Goal: Check status: Check status

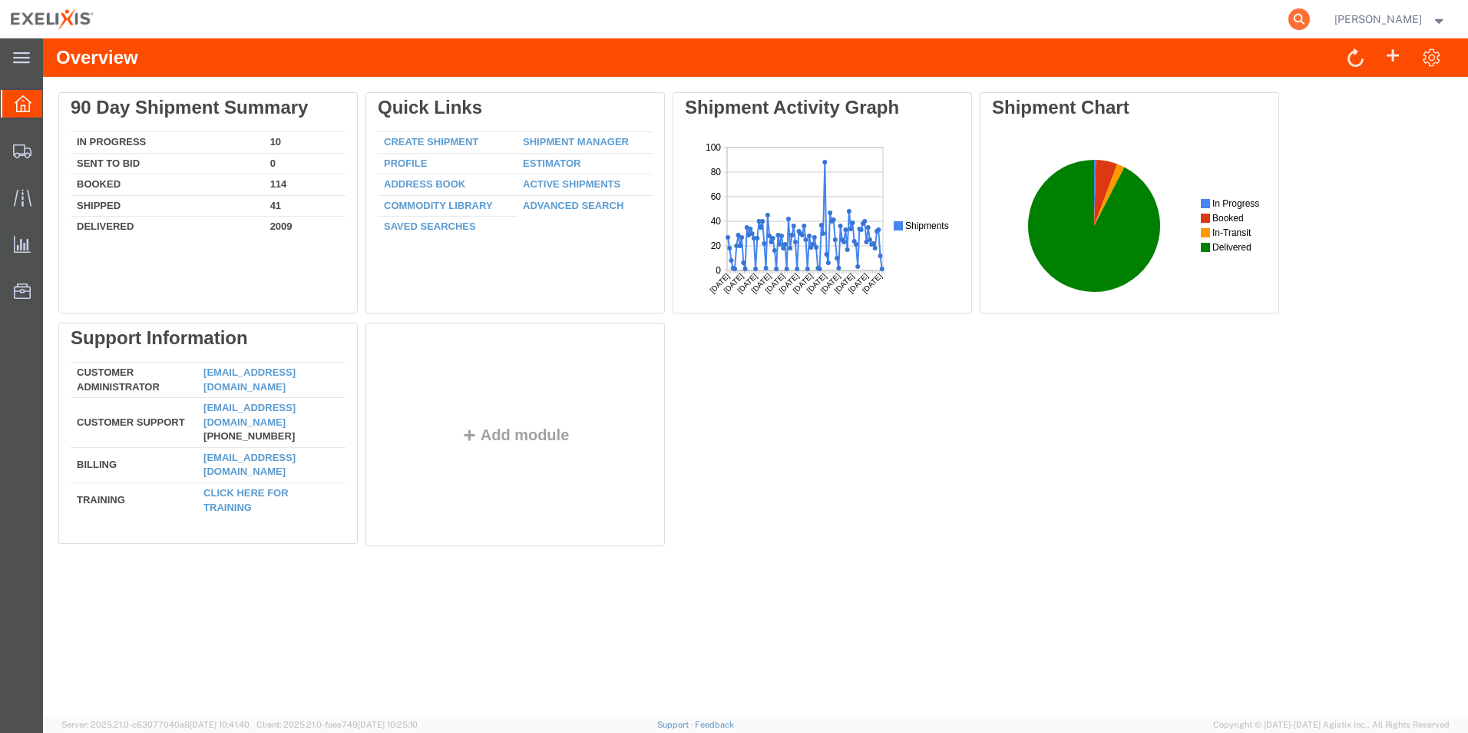
click at [1310, 18] on icon at bounding box center [1300, 19] width 22 height 22
click at [988, 24] on input "search" at bounding box center [1055, 19] width 467 height 37
paste input "716916588"
type input "716916588"
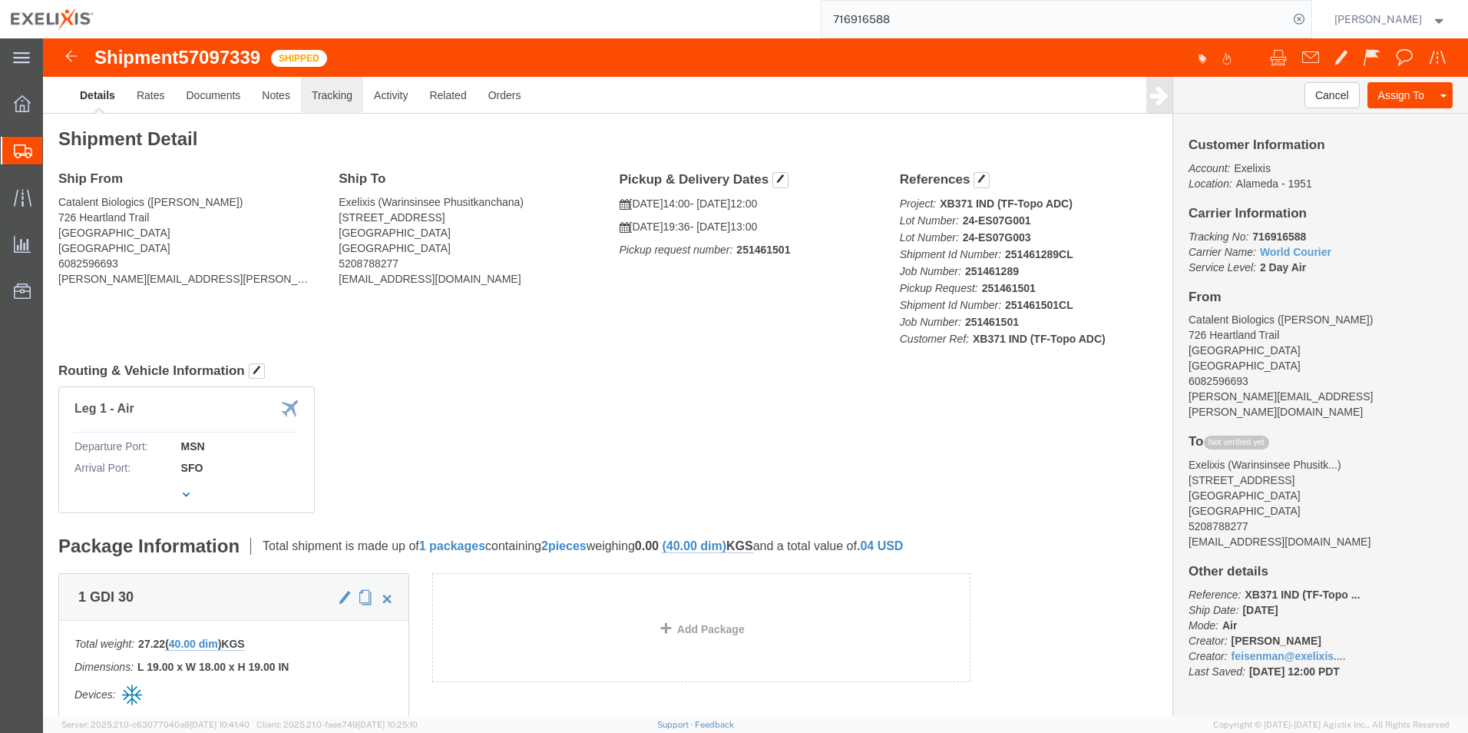
click link "Tracking"
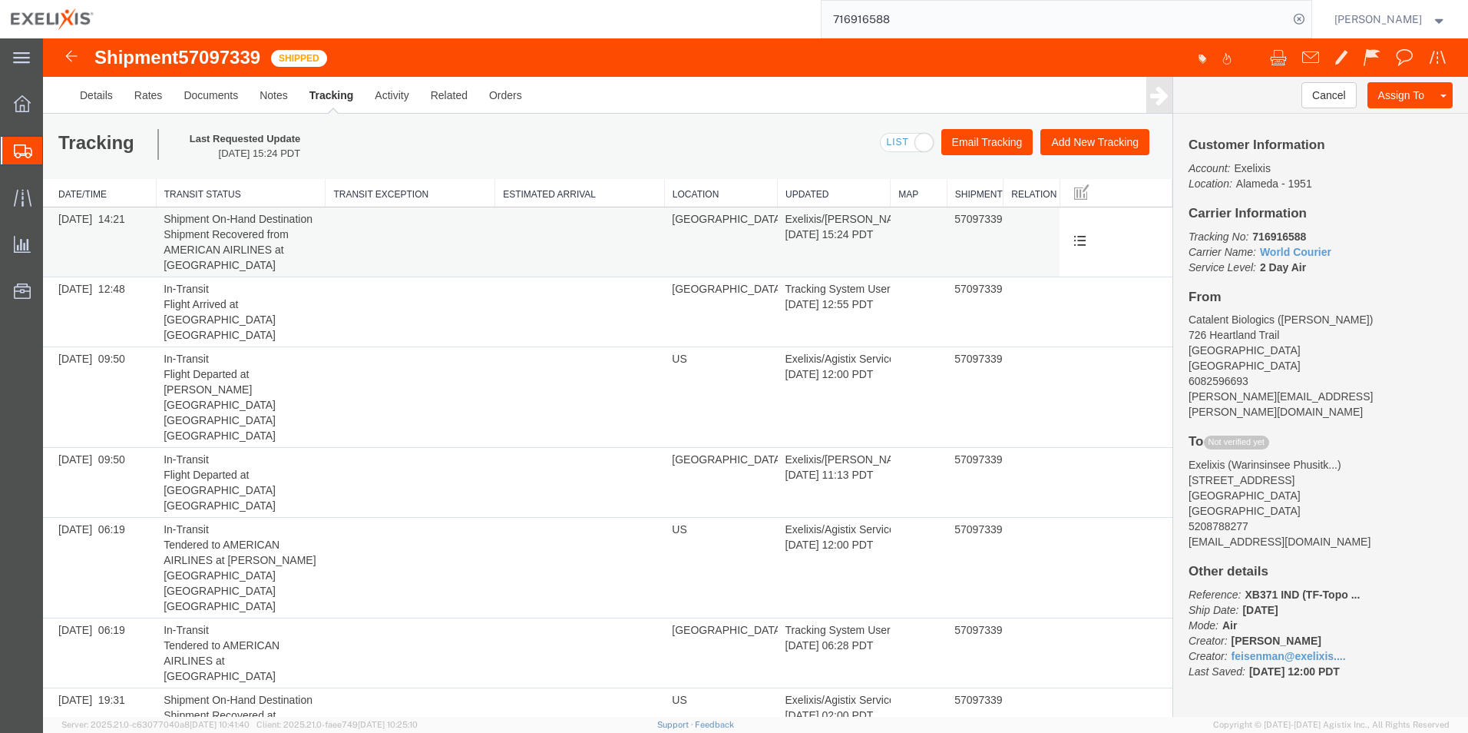
click at [247, 218] on td "Shipment On-Hand Destination Shipment Recovered from AMERICAN AIRLINES at SAN F…" at bounding box center [241, 242] width 170 height 70
